Goal: Transaction & Acquisition: Download file/media

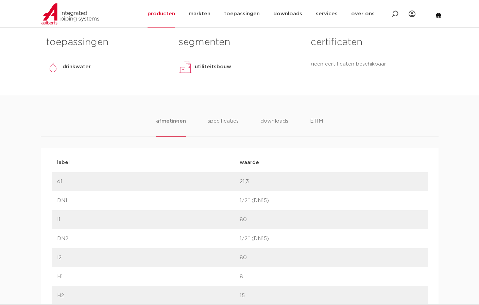
scroll to position [306, 0]
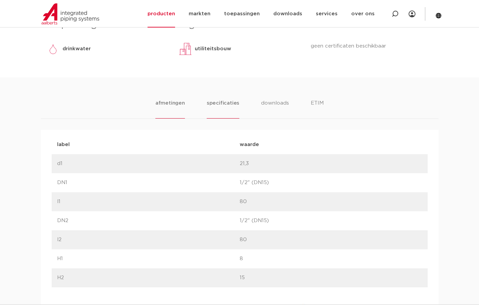
click at [221, 102] on li "specificaties" at bounding box center [223, 108] width 33 height 19
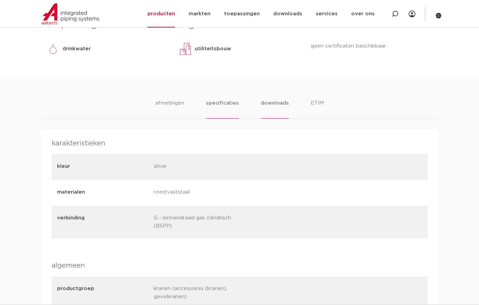
click at [272, 108] on li "downloads" at bounding box center [275, 108] width 28 height 19
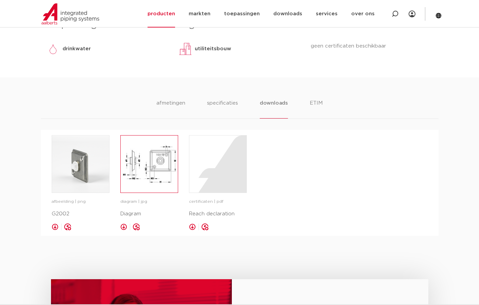
click at [158, 164] on img at bounding box center [149, 164] width 57 height 57
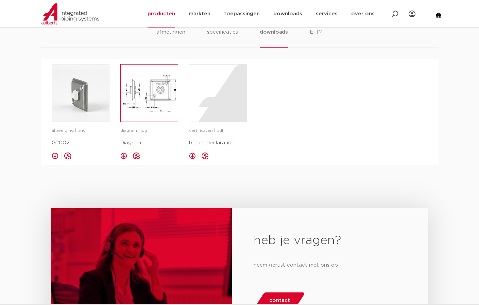
scroll to position [351, 0]
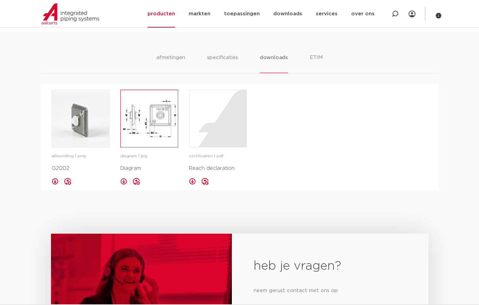
click at [136, 115] on img at bounding box center [149, 118] width 57 height 57
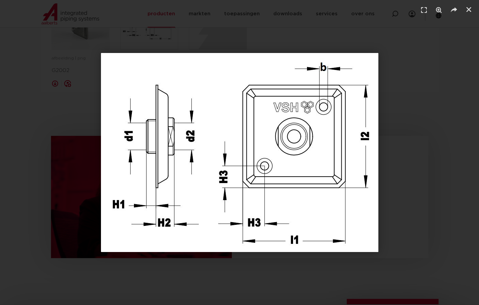
scroll to position [385, 0]
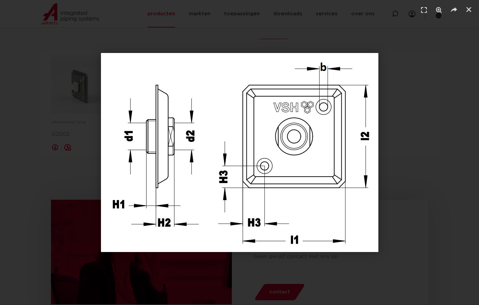
click at [44, 137] on div "1 / 1" at bounding box center [239, 153] width 431 height 258
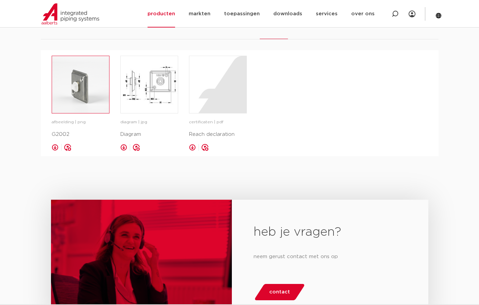
click at [76, 105] on img at bounding box center [80, 84] width 57 height 57
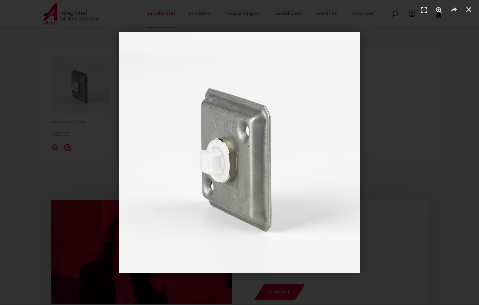
click at [265, 95] on img "1 / 1" at bounding box center [239, 152] width 241 height 241
click at [394, 94] on div "1 / 1" at bounding box center [239, 153] width 431 height 258
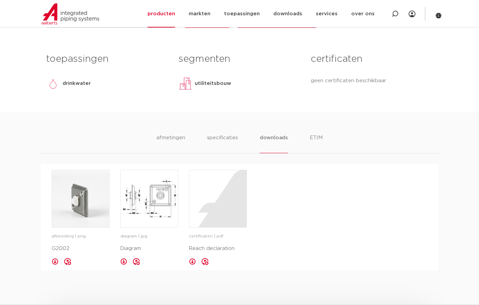
scroll to position [249, 0]
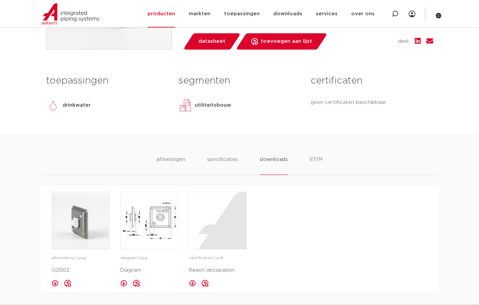
drag, startPoint x: 311, startPoint y: 161, endPoint x: 301, endPoint y: 160, distance: 9.5
click at [311, 161] on li "ETIM" at bounding box center [316, 165] width 13 height 19
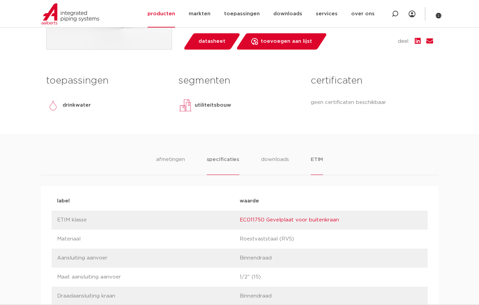
click at [228, 160] on li "specificaties" at bounding box center [223, 165] width 33 height 19
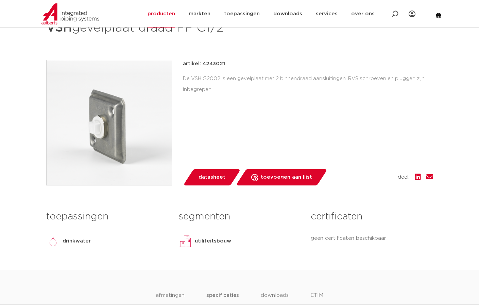
scroll to position [0, 0]
